Goal: Transaction & Acquisition: Purchase product/service

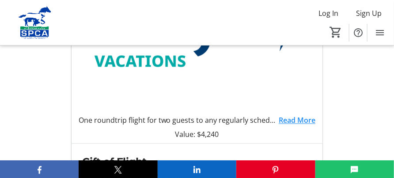
scroll to position [442, 0]
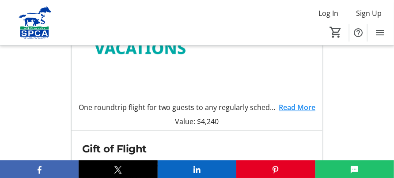
click at [310, 108] on link "Read More" at bounding box center [297, 107] width 37 height 11
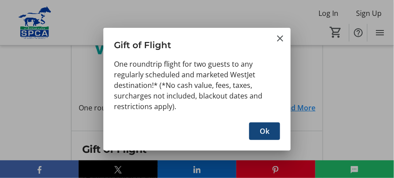
scroll to position [0, 0]
click at [263, 132] on span "Ok" at bounding box center [265, 131] width 10 height 11
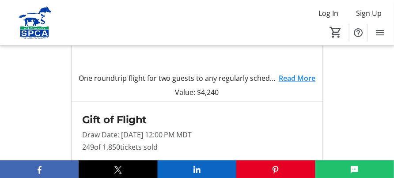
scroll to position [471, 0]
click at [294, 80] on link "Read More" at bounding box center [297, 78] width 37 height 11
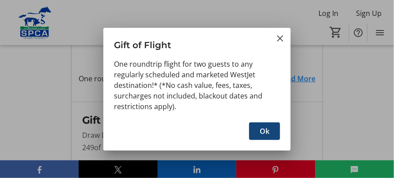
scroll to position [0, 0]
click at [265, 131] on span "Ok" at bounding box center [265, 131] width 10 height 11
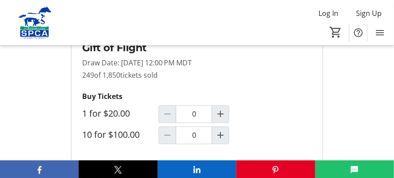
scroll to position [559, 0]
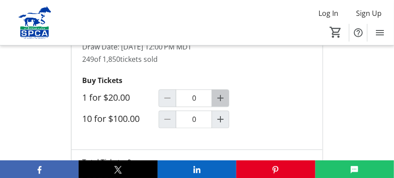
click at [222, 100] on mat-icon "Increment by one" at bounding box center [220, 98] width 11 height 11
type input "2"
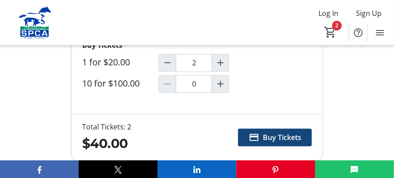
scroll to position [603, 0]
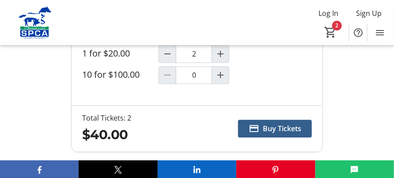
click at [287, 129] on span "Buy Tickets" at bounding box center [282, 128] width 38 height 11
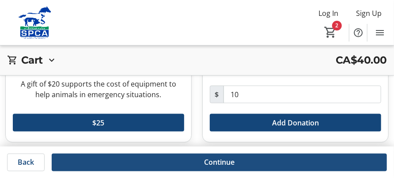
scroll to position [372, 0]
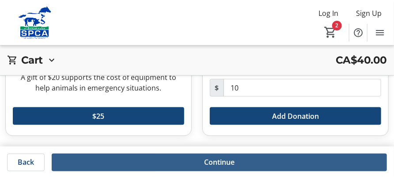
click at [215, 163] on span "Continue" at bounding box center [219, 162] width 30 height 11
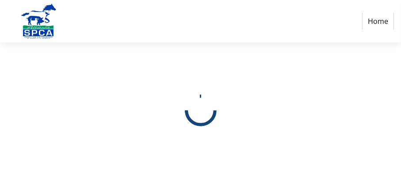
select select "CA"
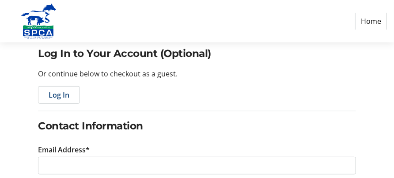
scroll to position [88, 0]
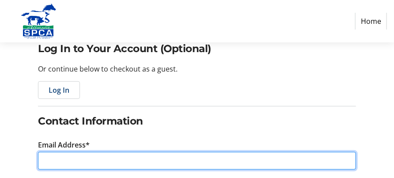
click at [65, 160] on input "Email Address*" at bounding box center [197, 161] width 318 height 18
type input "[EMAIL_ADDRESS][DOMAIN_NAME]"
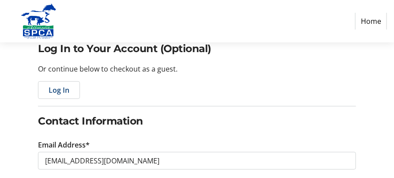
type input "[PERSON_NAME]"
type input "[PHONE_NUMBER]"
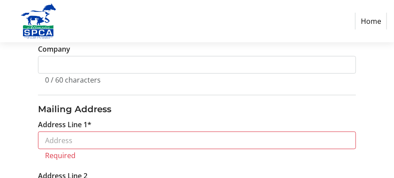
scroll to position [309, 0]
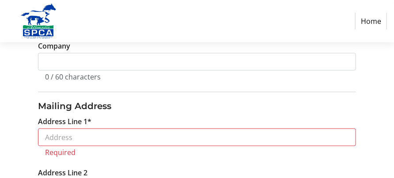
type input "[EMAIL_ADDRESS][DOMAIN_NAME]"
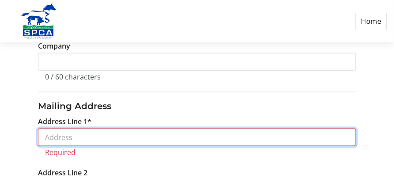
click at [83, 144] on input "Address Line 1*" at bounding box center [197, 138] width 318 height 18
type input "[STREET_ADDRESS]"
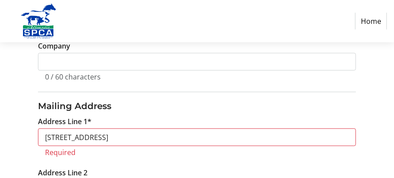
type input "[GEOGRAPHIC_DATA]"
select select "AB"
type input "T6G 0R8"
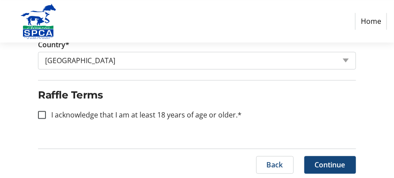
scroll to position [591, 0]
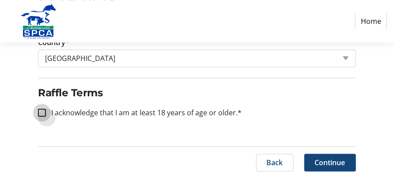
click at [44, 112] on input "I acknowledge that I am at least 18 years of age or older.*" at bounding box center [42, 113] width 8 height 8
checkbox input "true"
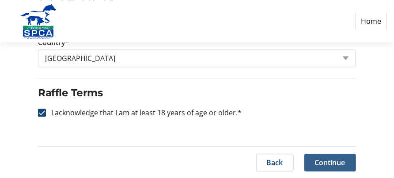
click at [336, 160] on span "Continue" at bounding box center [330, 162] width 30 height 11
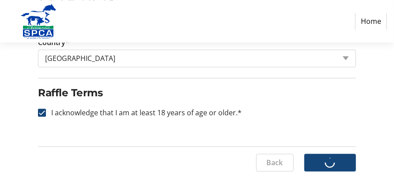
scroll to position [0, 0]
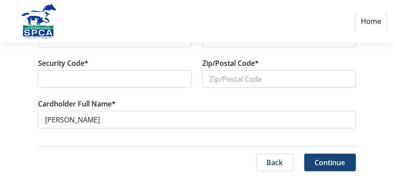
scroll to position [166, 0]
click at [245, 64] on label "Zip/Postal Code*" at bounding box center [230, 63] width 57 height 11
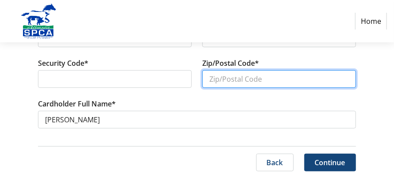
click at [245, 70] on input "Zip/Postal Code*" at bounding box center [279, 79] width 154 height 18
click at [222, 80] on input "T6GOR8" at bounding box center [279, 79] width 154 height 18
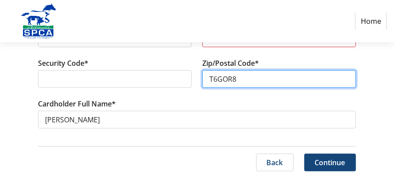
click at [209, 79] on input "T6GOR8" at bounding box center [279, 79] width 154 height 18
type input "8"
type input "T6G0R8"
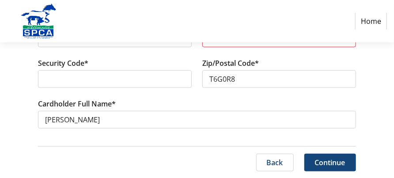
click at [44, 80] on div at bounding box center [115, 79] width 154 height 18
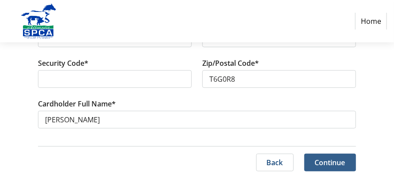
click at [327, 161] on span "Continue" at bounding box center [330, 162] width 30 height 11
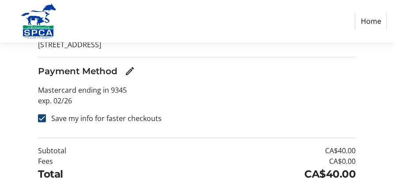
scroll to position [177, 0]
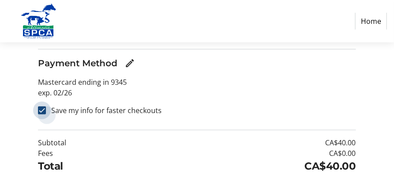
click at [43, 111] on input "Save my info for faster checkouts" at bounding box center [42, 110] width 8 height 8
checkbox input "false"
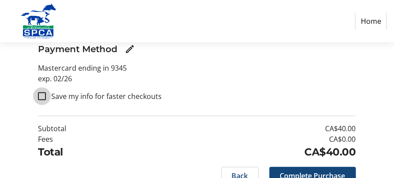
scroll to position [219, 0]
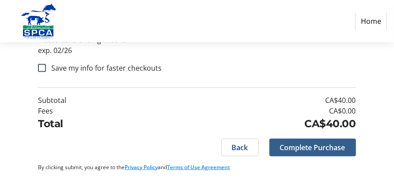
click at [329, 148] on span "Complete Purchase" at bounding box center [312, 147] width 65 height 11
